Goal: Check status: Check status

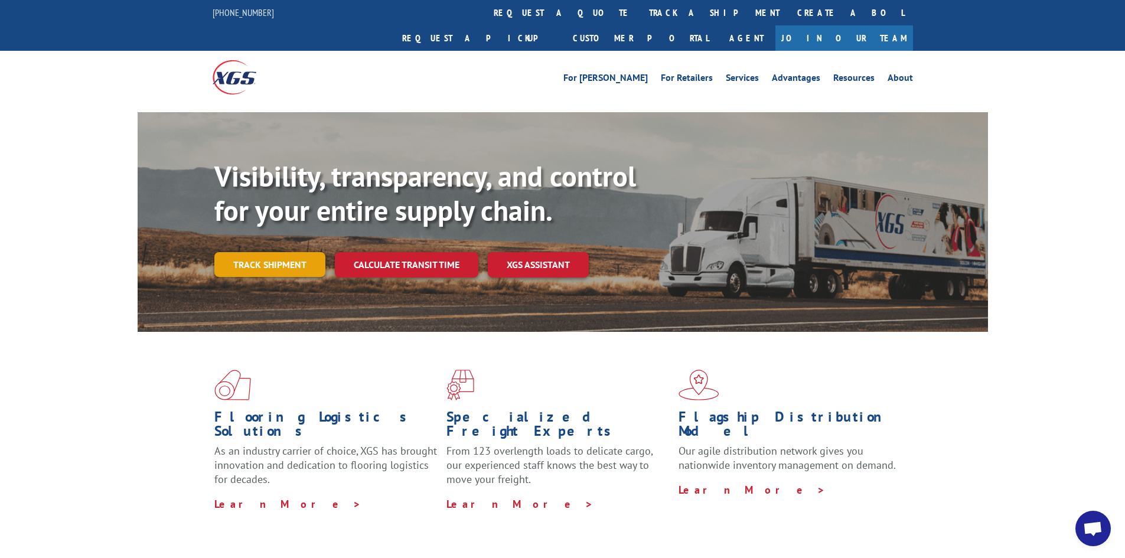
click at [266, 252] on link "Track shipment" at bounding box center [269, 264] width 111 height 25
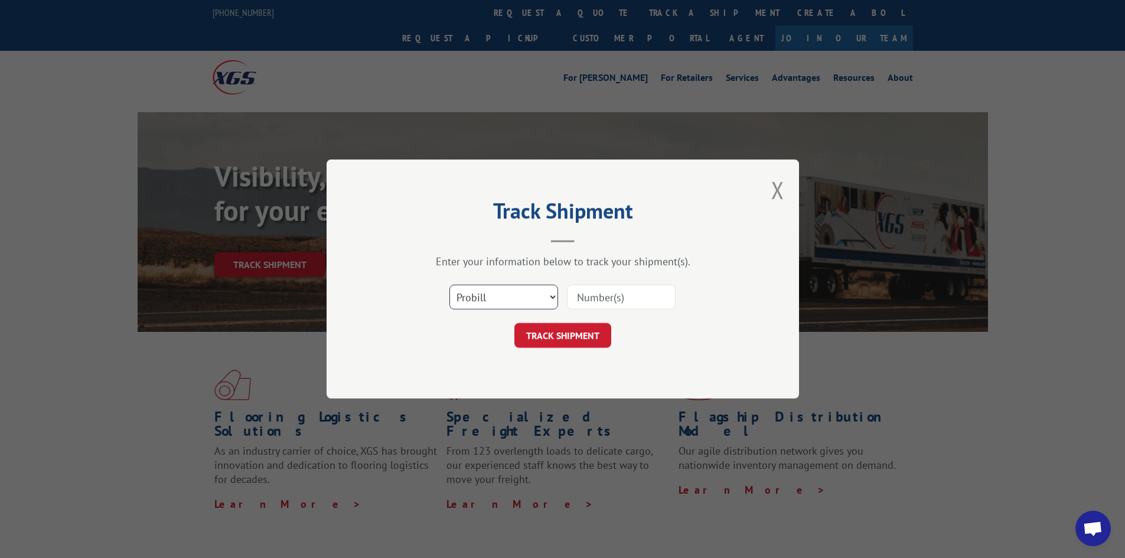
click at [505, 295] on select "Select category... Probill BOL PO" at bounding box center [504, 297] width 109 height 25
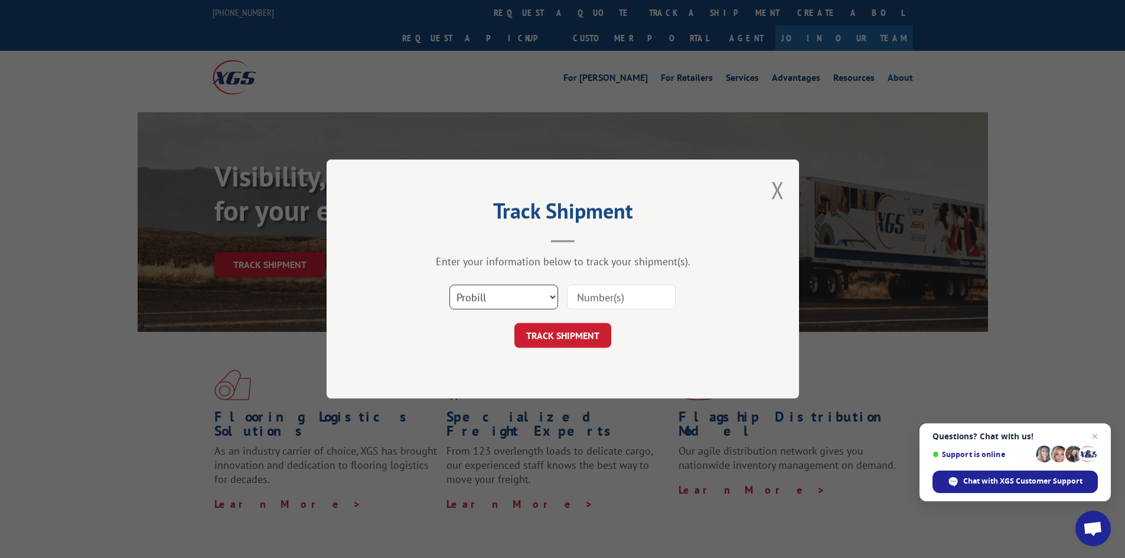
select select "bol"
click at [450, 285] on select "Select category... Probill BOL PO" at bounding box center [504, 297] width 109 height 25
click at [622, 297] on input at bounding box center [621, 297] width 109 height 25
type input "2863341"
click at [552, 338] on button "TRACK SHIPMENT" at bounding box center [563, 335] width 97 height 25
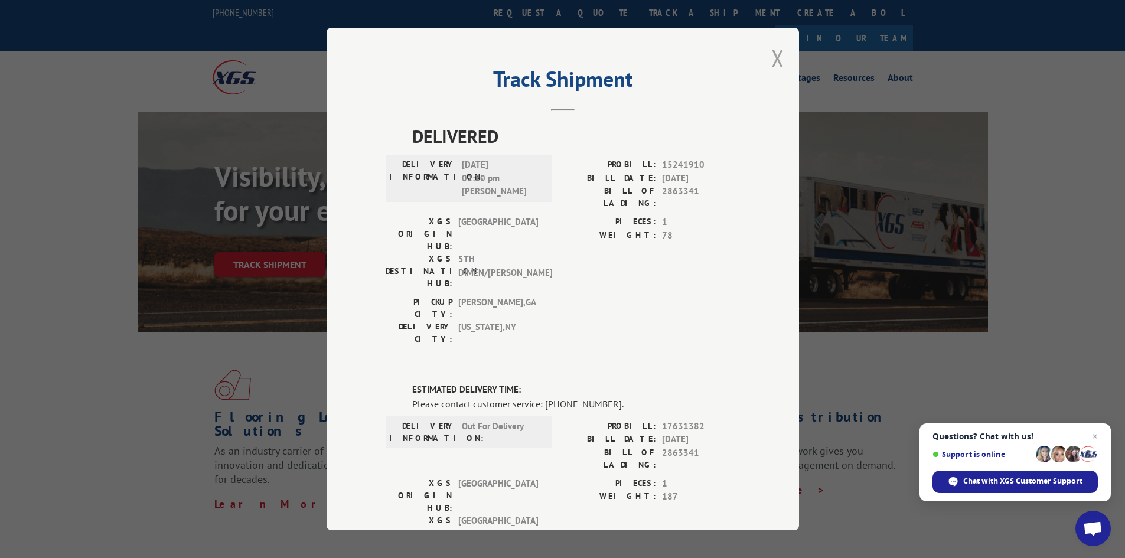
click at [772, 56] on button "Close modal" at bounding box center [778, 58] width 13 height 31
